Goal: Task Accomplishment & Management: Manage account settings

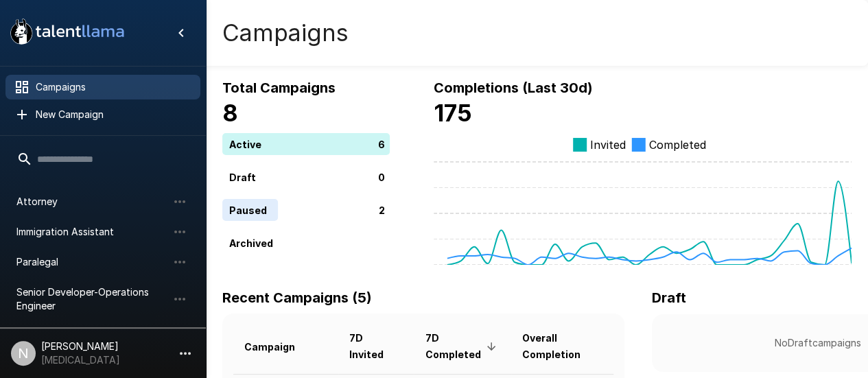
scroll to position [134, 0]
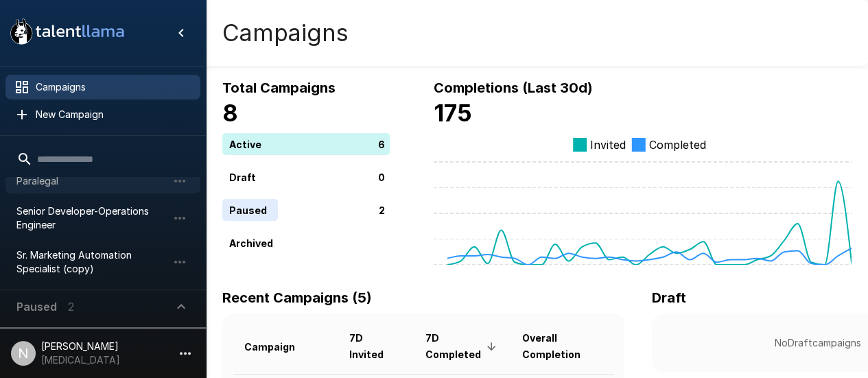
click at [45, 183] on span "Paralegal" at bounding box center [91, 181] width 151 height 14
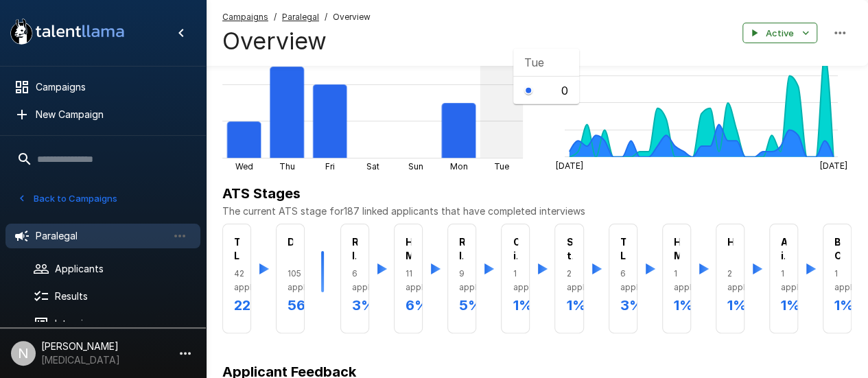
scroll to position [274, 0]
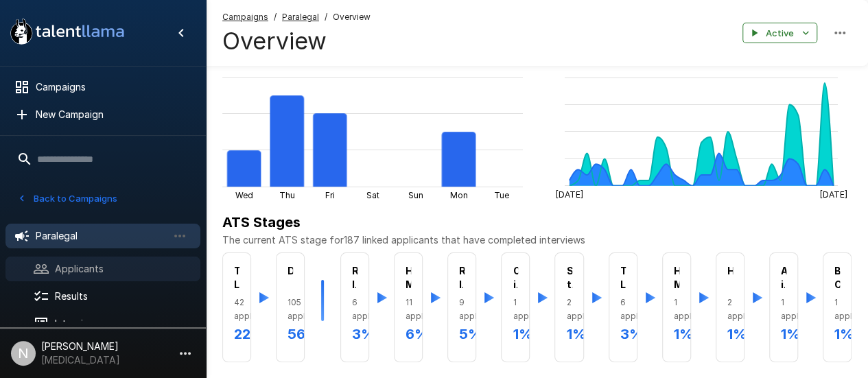
click at [87, 263] on span "Applicants" at bounding box center [122, 269] width 134 height 14
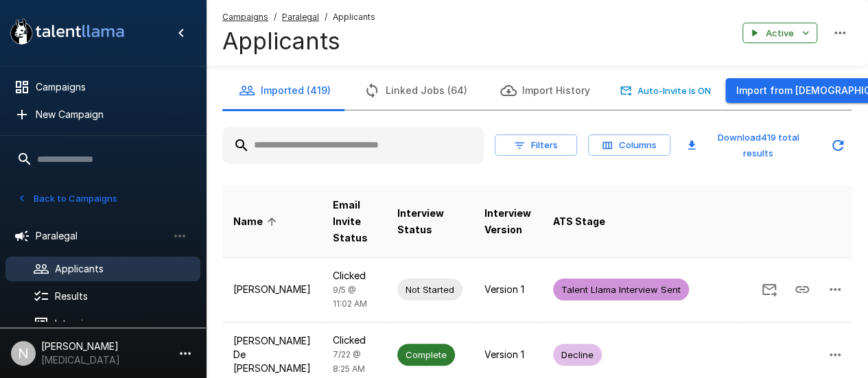
click at [369, 146] on input "text" at bounding box center [352, 145] width 261 height 25
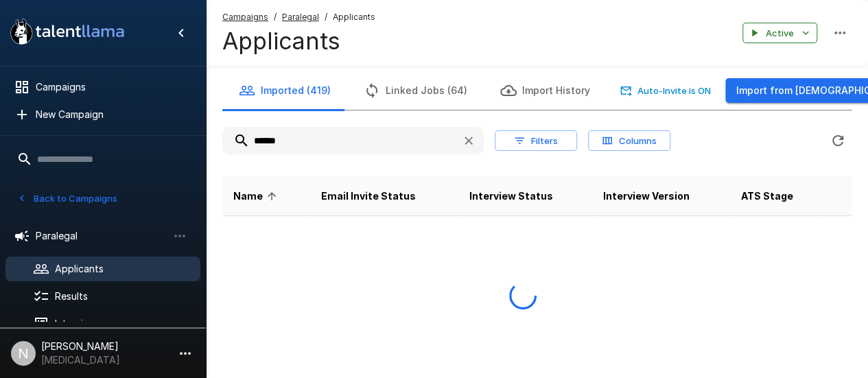
type input "******"
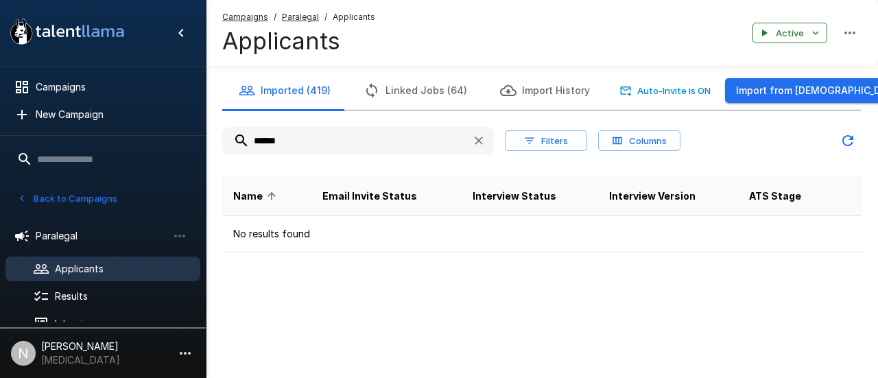
click at [81, 200] on button "Back to Campaigns" at bounding box center [67, 198] width 107 height 21
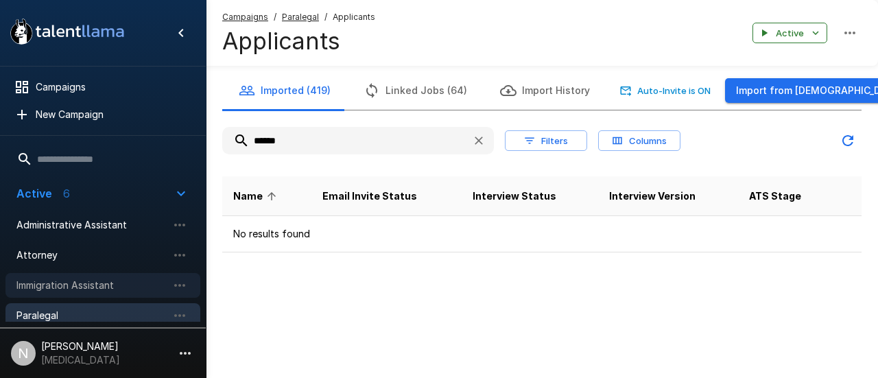
click at [89, 282] on span "Immigration Assistant" at bounding box center [91, 285] width 151 height 14
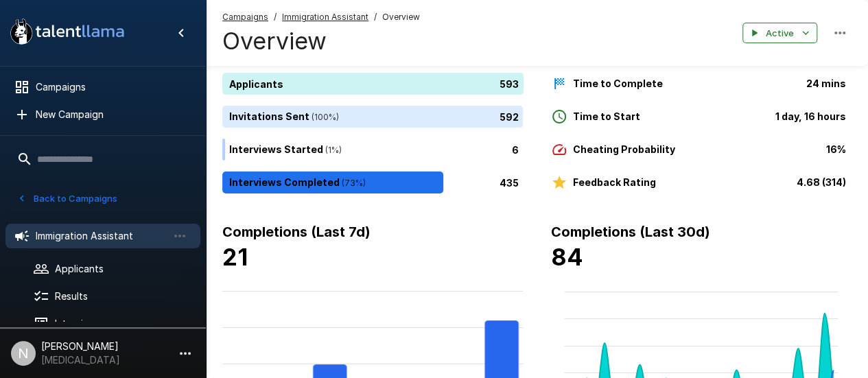
scroll to position [274, 0]
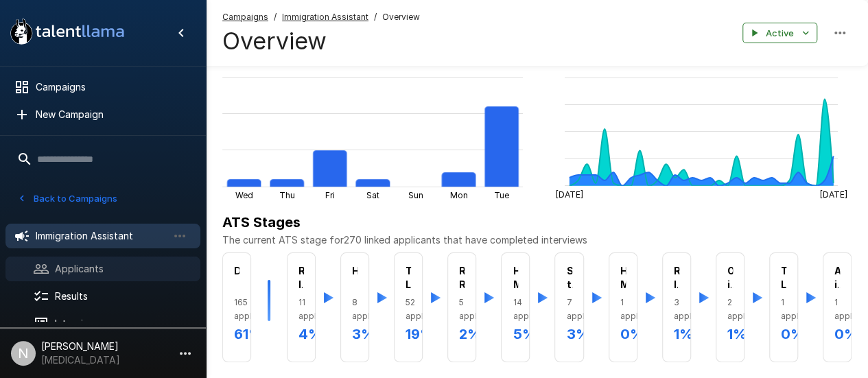
click at [93, 263] on span "Applicants" at bounding box center [122, 269] width 134 height 14
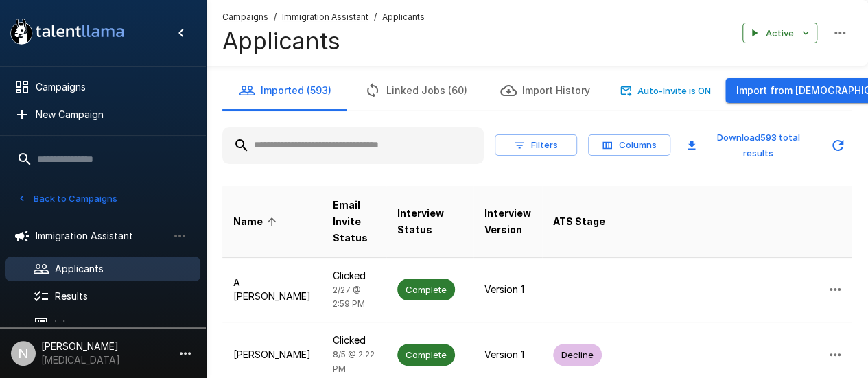
click at [306, 141] on input "text" at bounding box center [352, 145] width 261 height 25
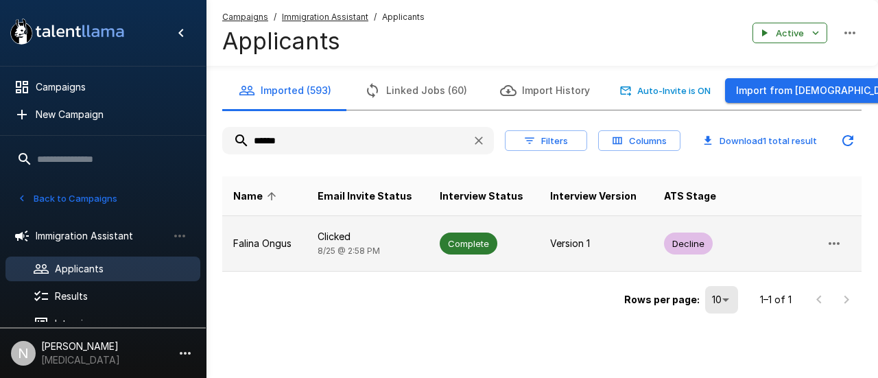
type input "******"
click at [281, 246] on p "Falina Ongus" at bounding box center [264, 244] width 62 height 14
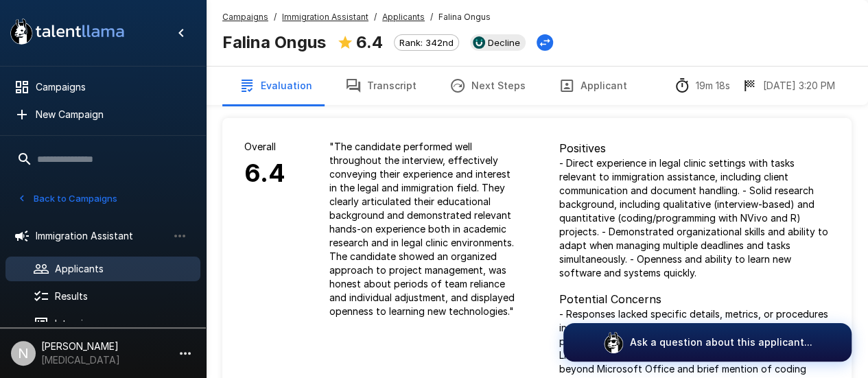
click at [377, 81] on button "Transcript" at bounding box center [381, 86] width 104 height 38
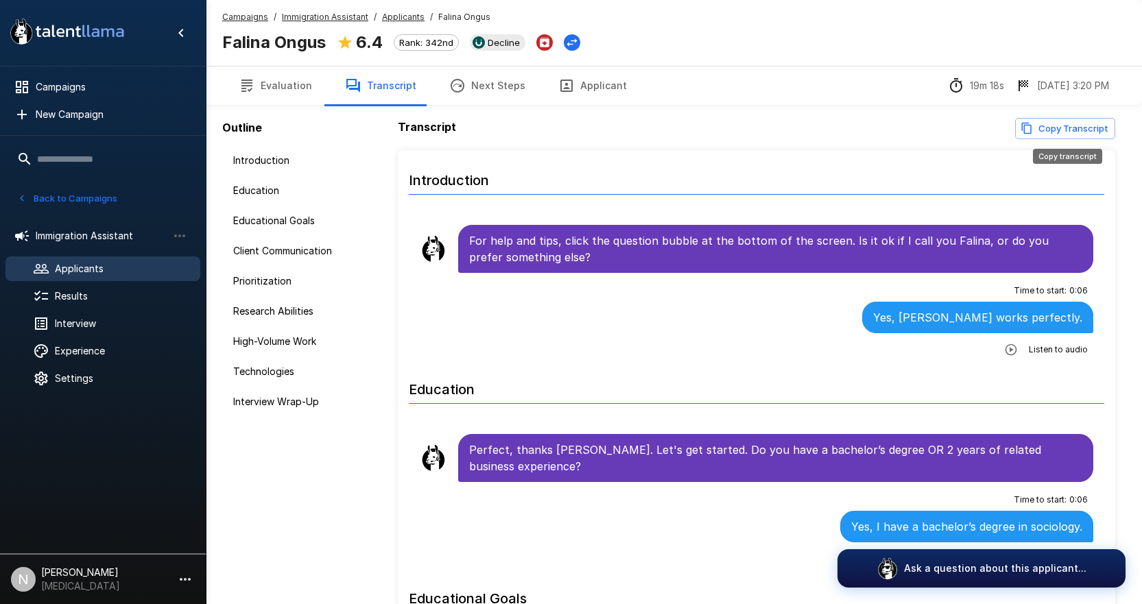
click at [877, 133] on button "Copy Transcript" at bounding box center [1065, 128] width 100 height 21
click at [285, 80] on button "Evaluation" at bounding box center [275, 86] width 106 height 38
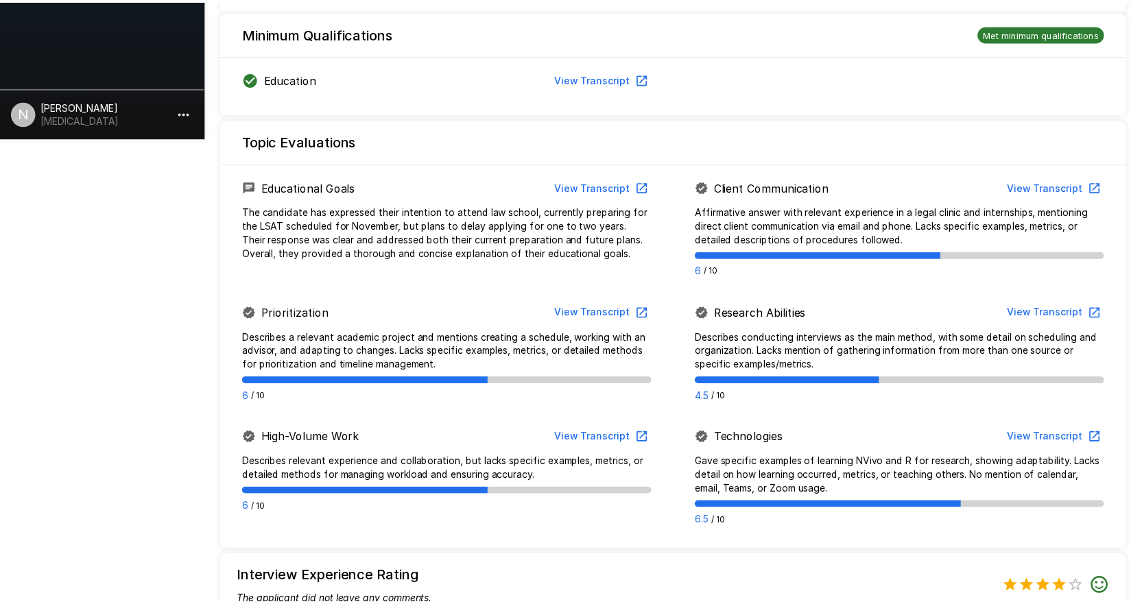
scroll to position [864, 0]
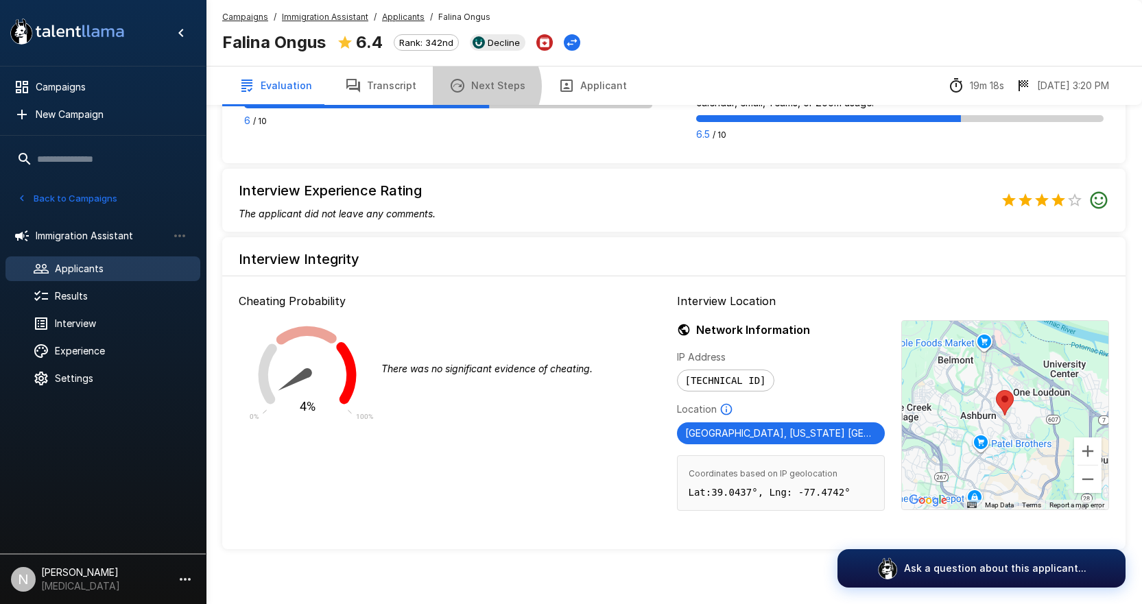
click at [477, 86] on button "Next Steps" at bounding box center [487, 86] width 109 height 38
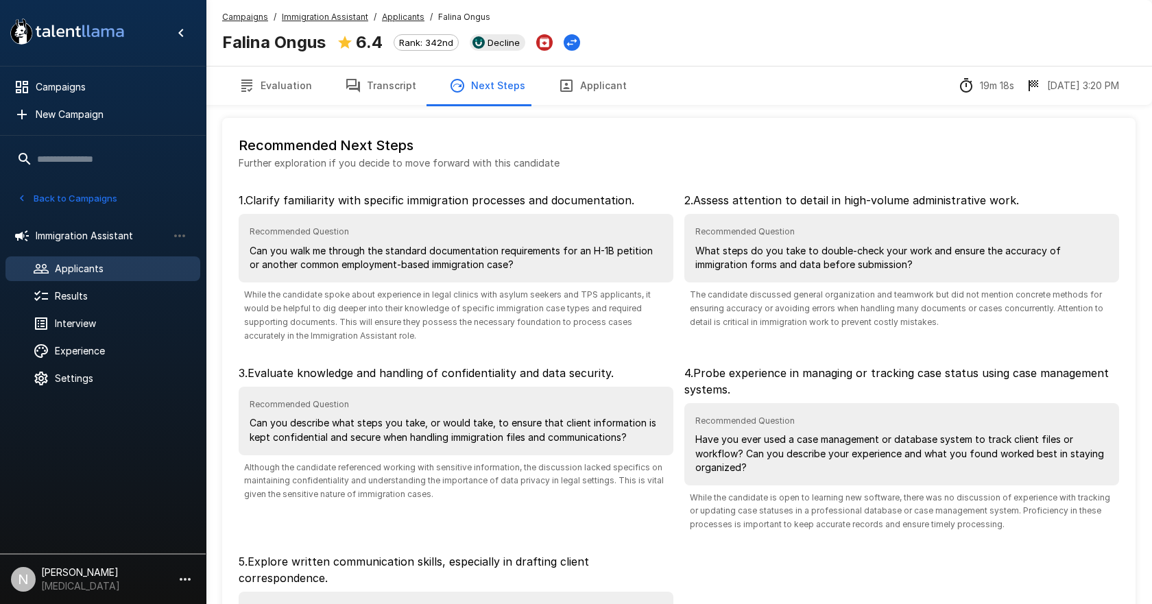
scroll to position [199, 0]
